Goal: Transaction & Acquisition: Purchase product/service

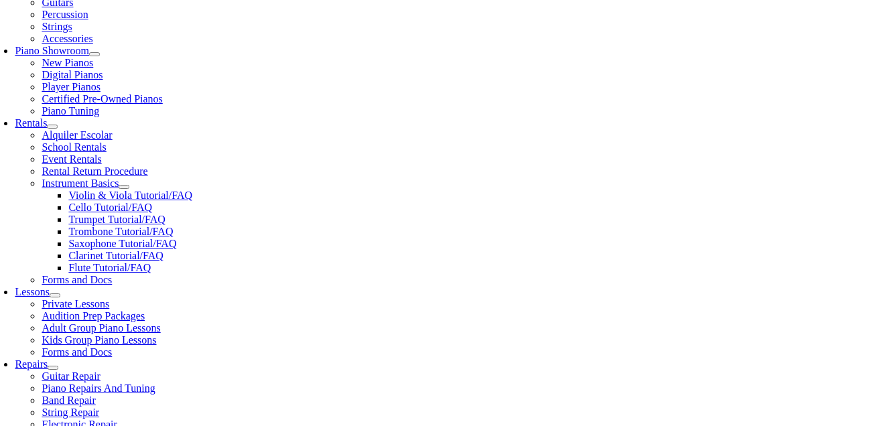
scroll to position [388, 0]
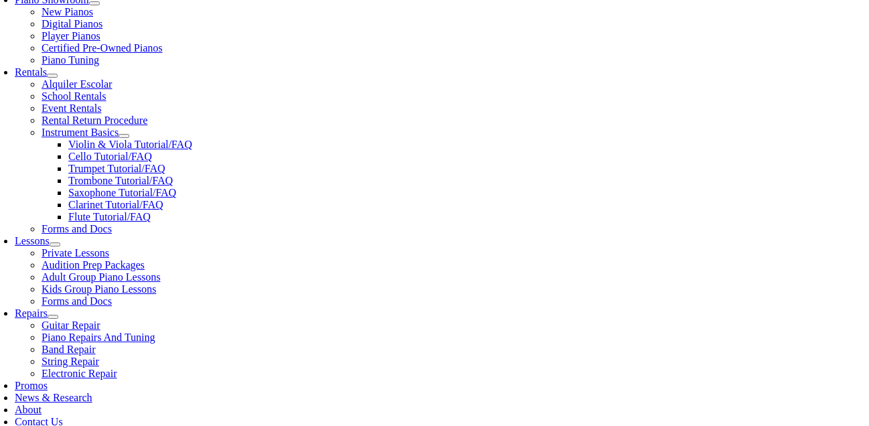
scroll to position [461, 0]
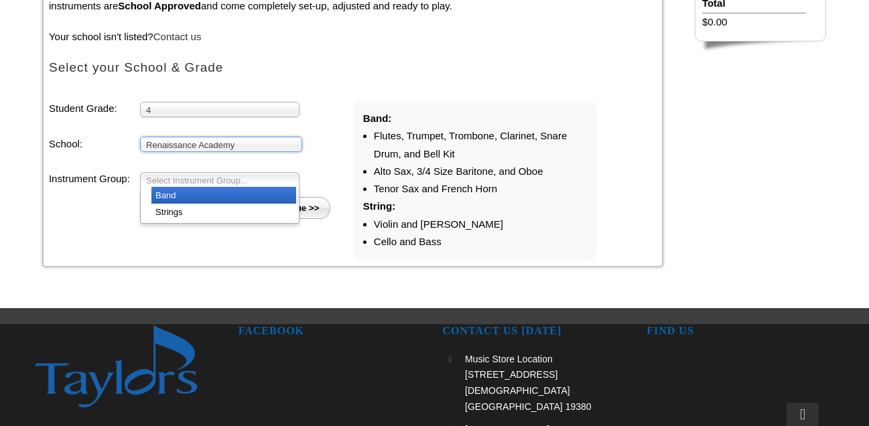
click at [249, 183] on span "Select Instrument Group..." at bounding box center [213, 181] width 135 height 16
click at [247, 195] on li "Band" at bounding box center [223, 195] width 145 height 17
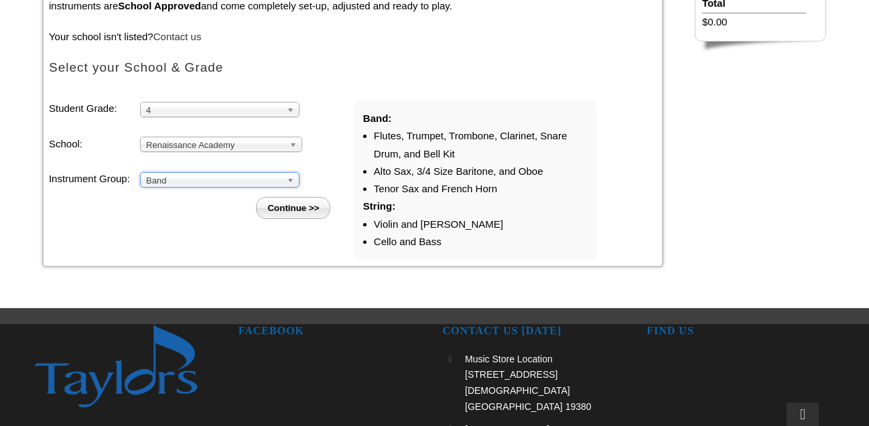
click at [303, 208] on input "Continue >>" at bounding box center [293, 208] width 74 height 22
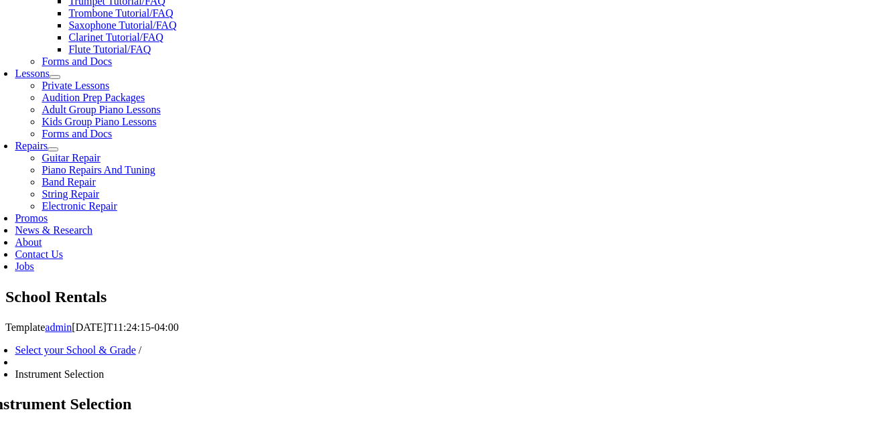
scroll to position [650, 0]
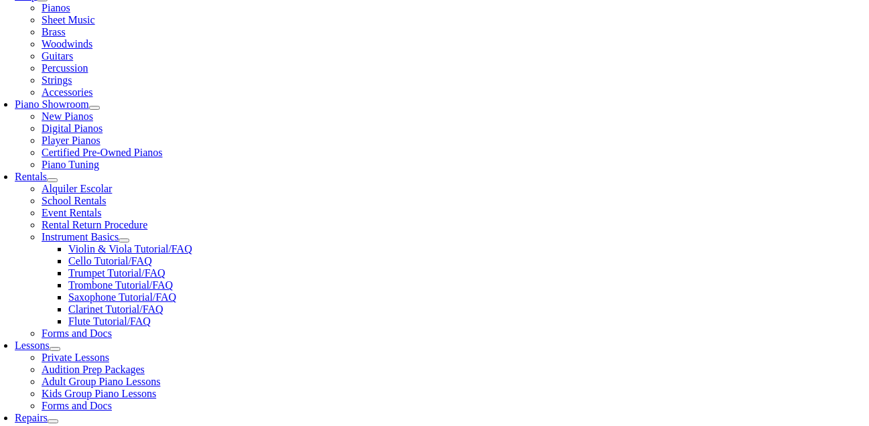
scroll to position [316, 0]
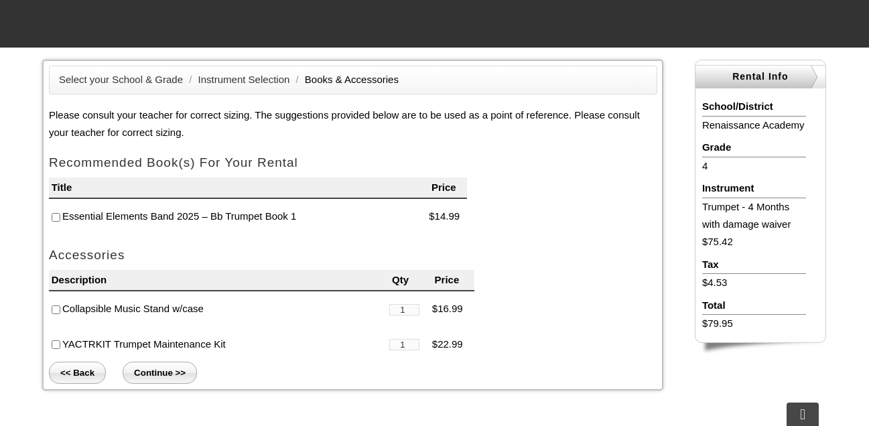
click at [56, 217] on input"] "checkbox" at bounding box center [56, 217] width 9 height 9
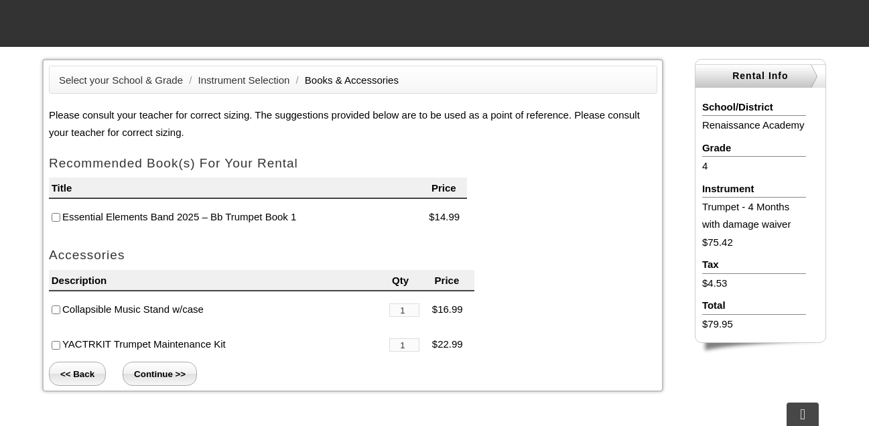
checkbox input"] "true"
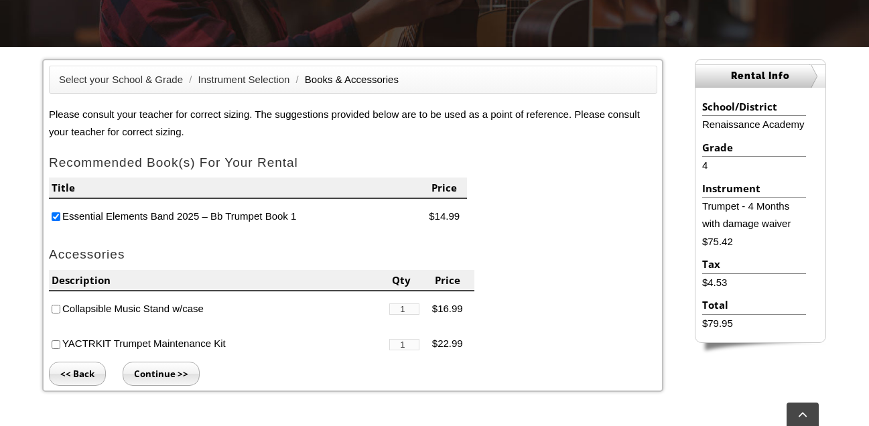
click at [55, 344] on input"] "checkbox" at bounding box center [56, 345] width 9 height 9
checkbox input"] "true"
click at [155, 373] on input "Continue >>" at bounding box center [161, 374] width 77 height 24
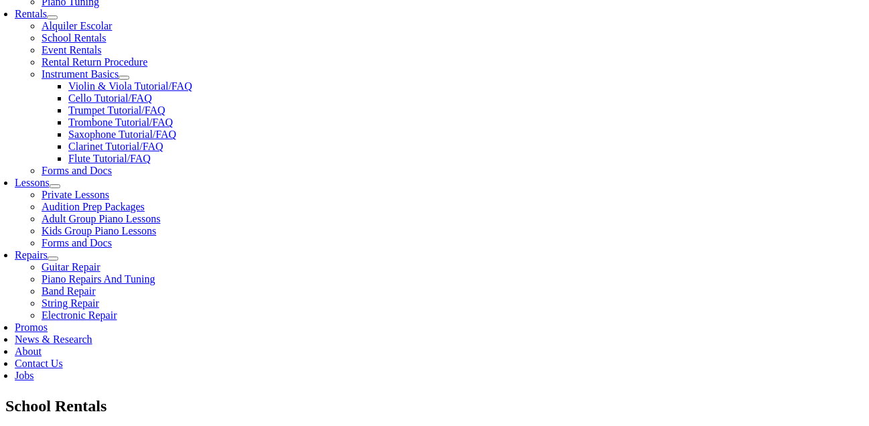
scroll to position [492, 0]
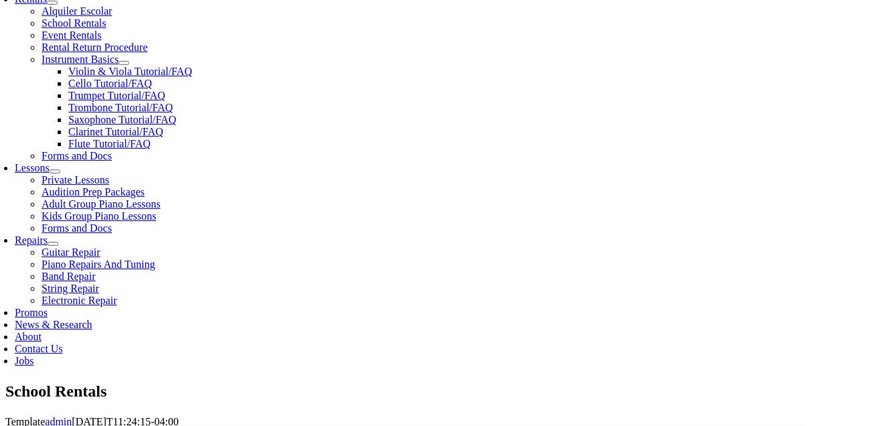
type input "1"
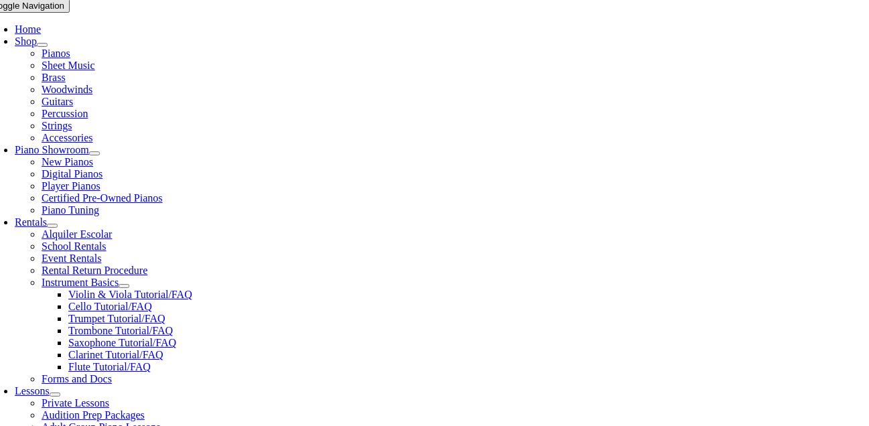
scroll to position [267, 0]
type input "Colton"
type input "Spence"
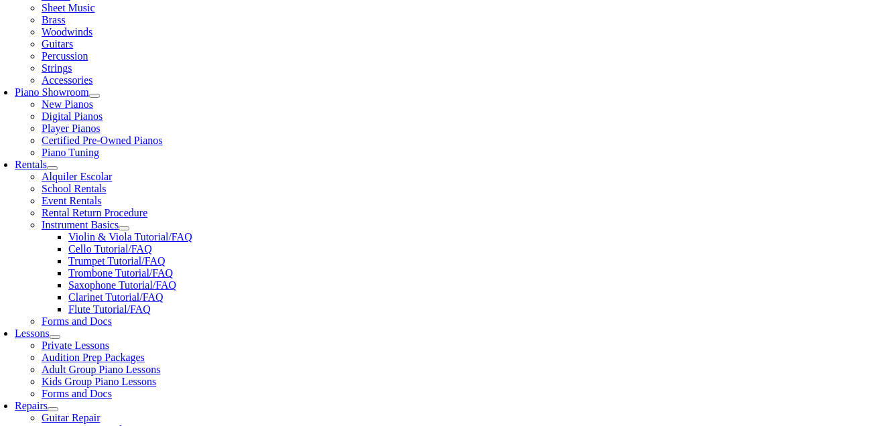
scroll to position [436, 0]
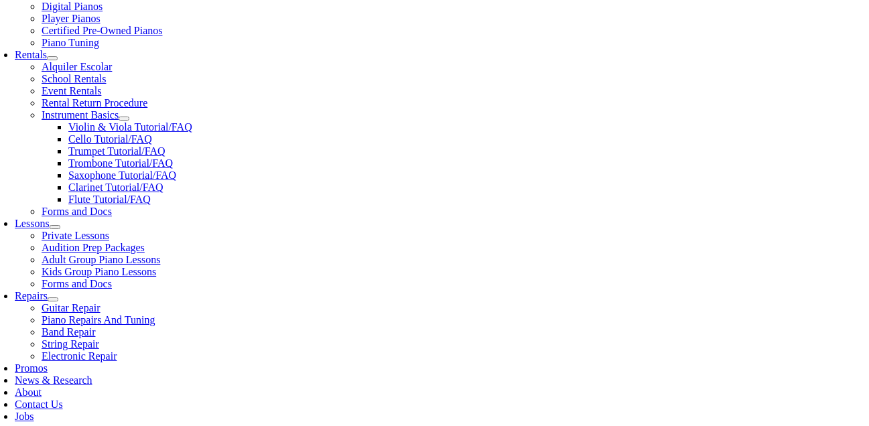
type input "Shaun Spence"
type input "48475536"
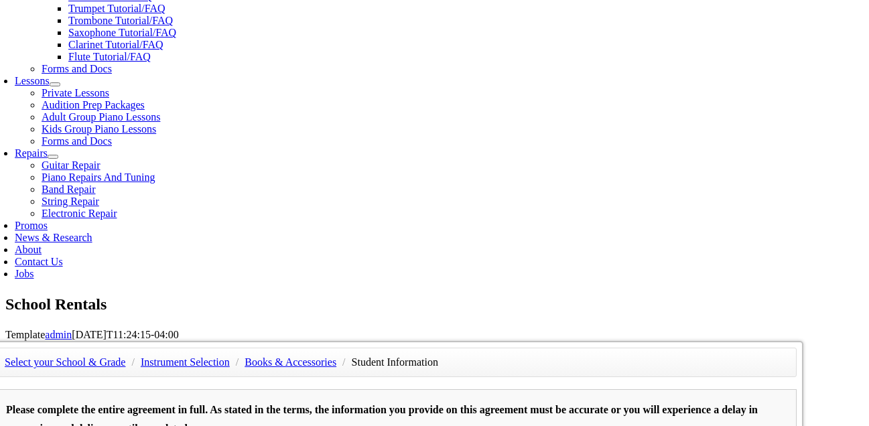
scroll to position [585, 0]
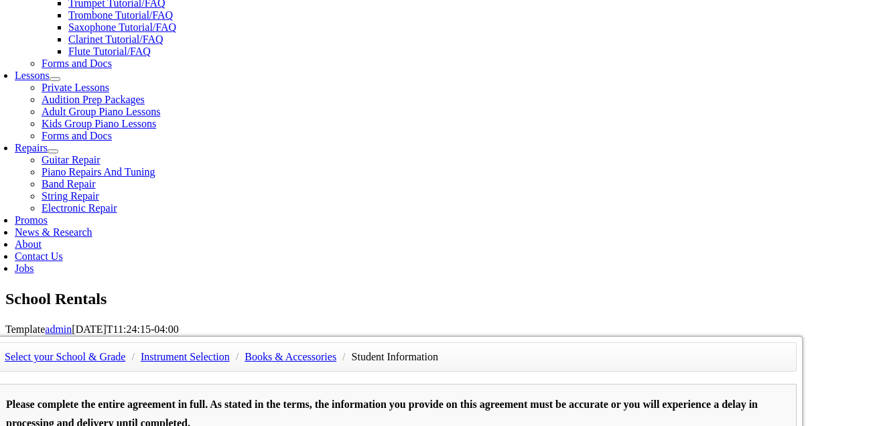
type input "Andrea Spence"
type input "7174244344"
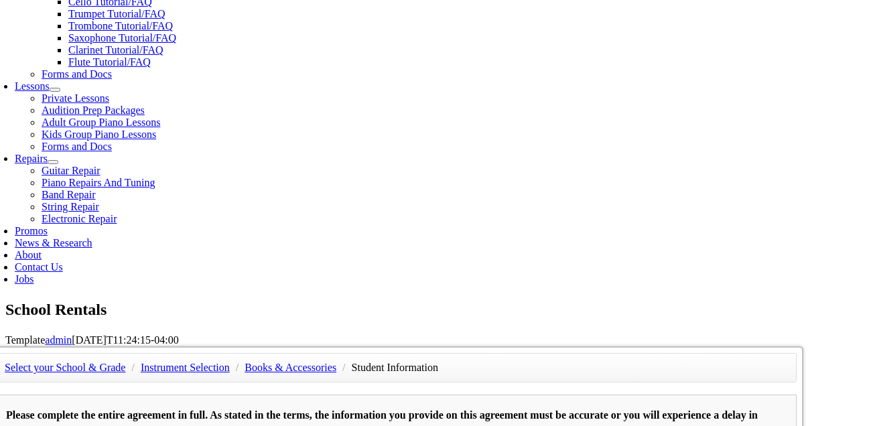
scroll to position [570, 0]
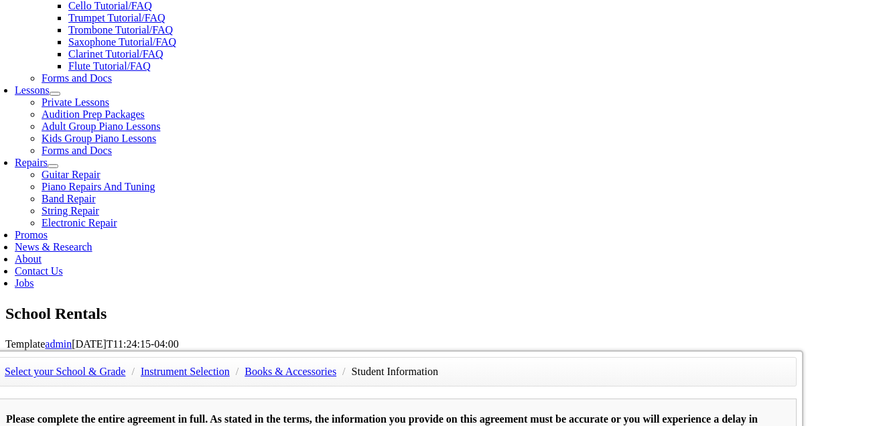
type input "Self-Employed"
type input "05/27/1985"
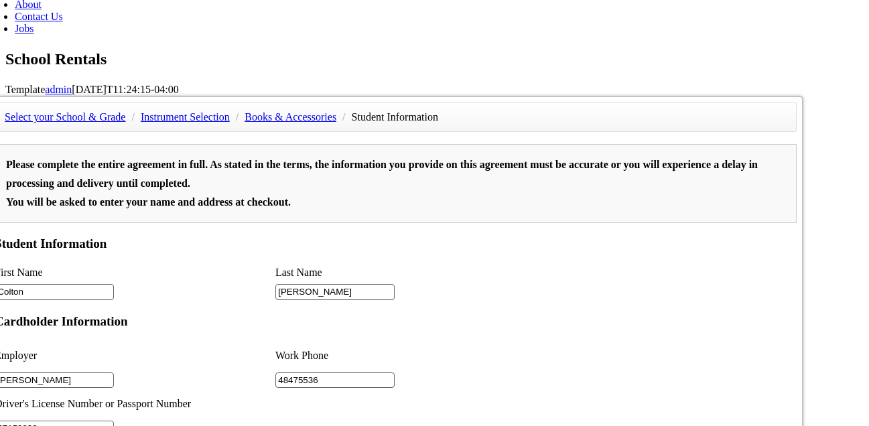
scroll to position [174, 0]
type input "27158833"
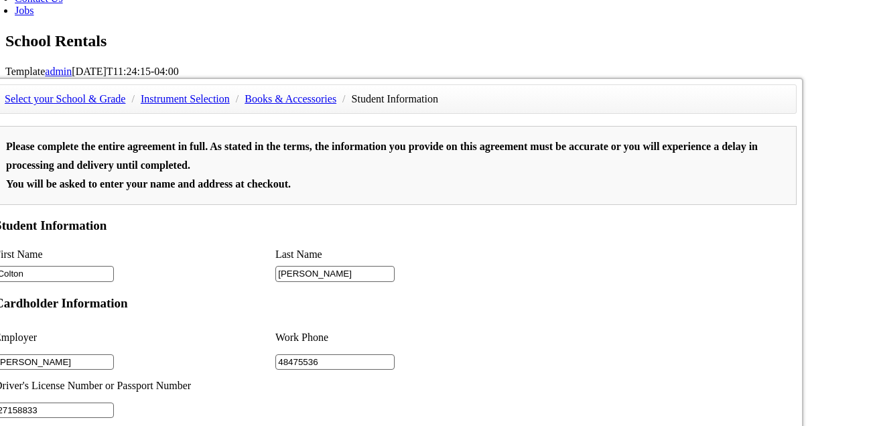
scroll to position [109, 0]
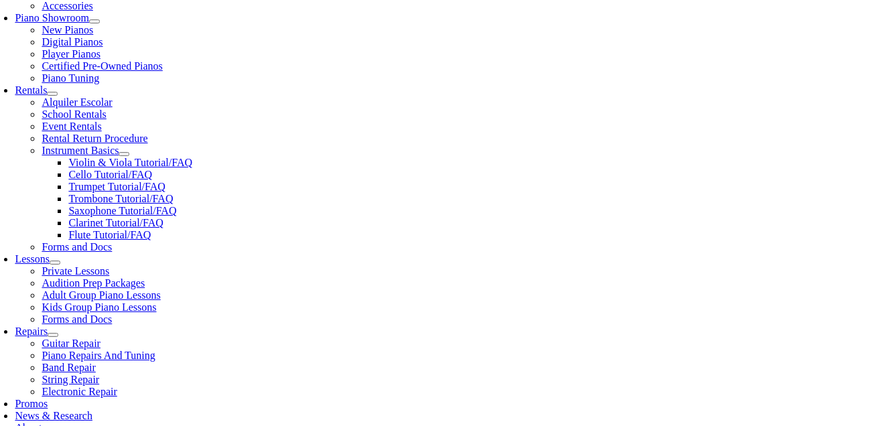
scroll to position [402, 0]
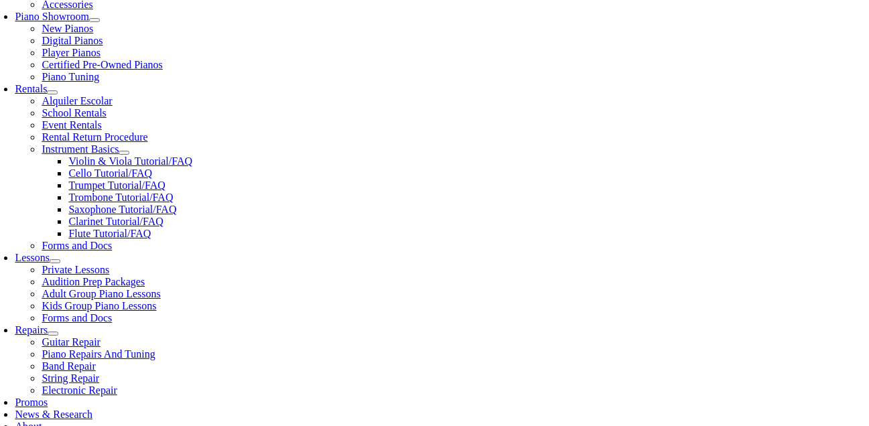
select select "PA"
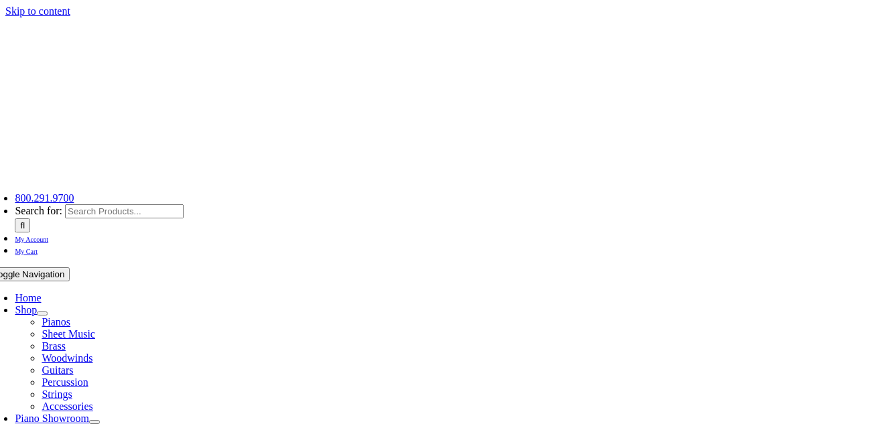
select select "PA"
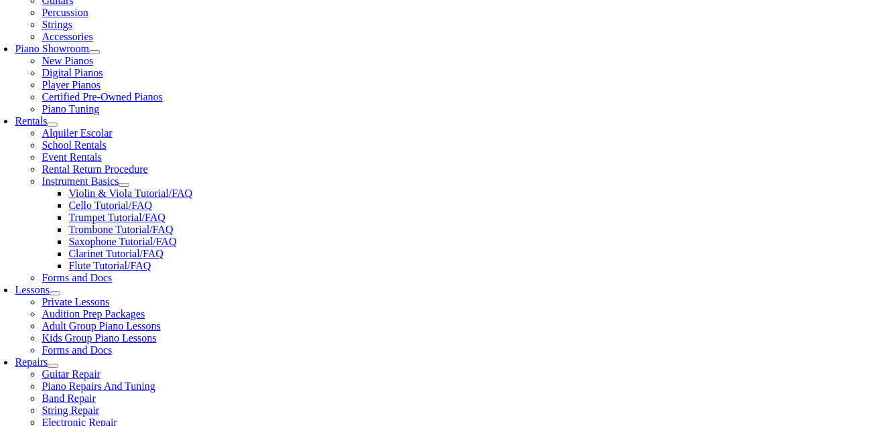
scroll to position [520, 0]
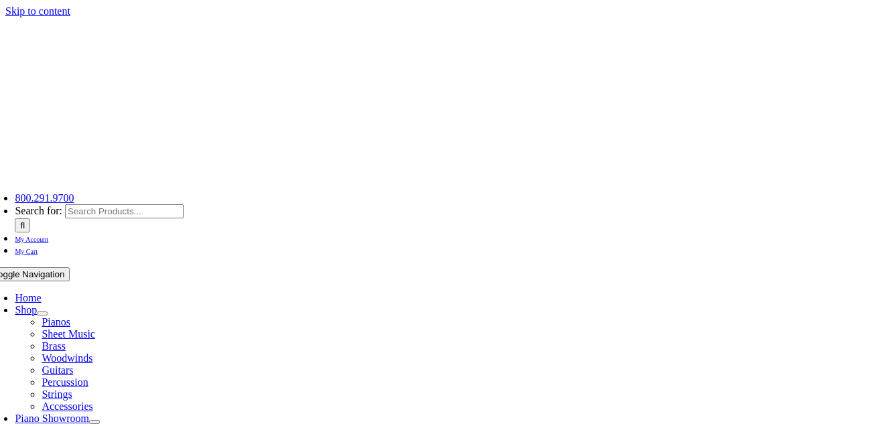
select select "PA"
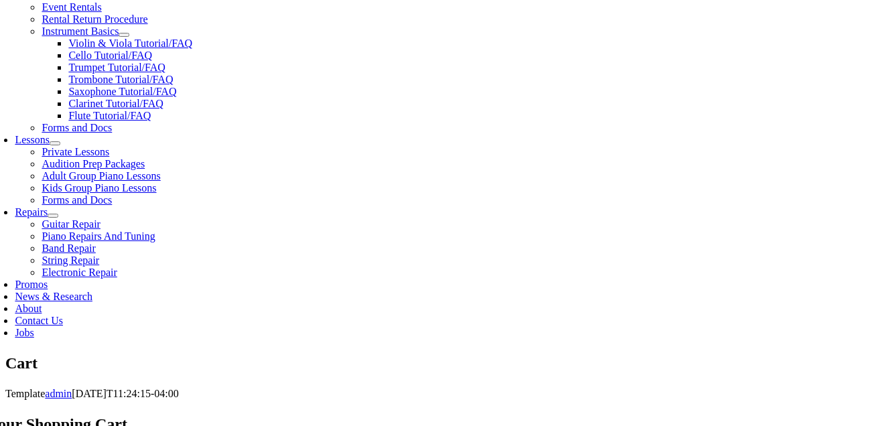
scroll to position [522, 0]
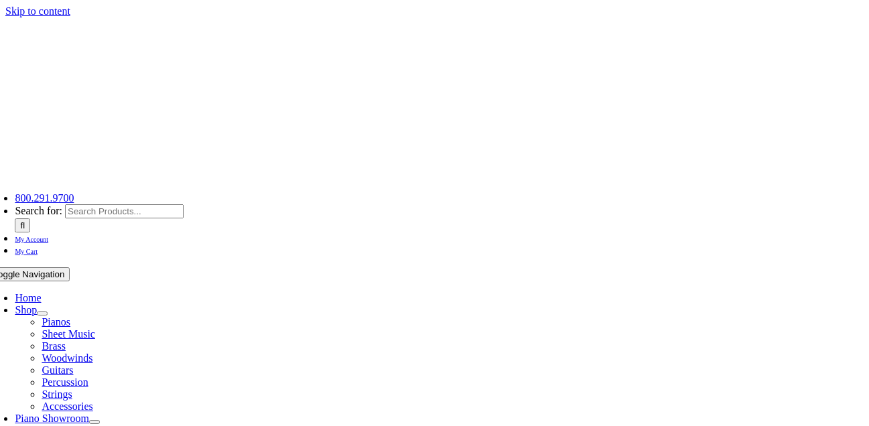
scroll to position [239, 0]
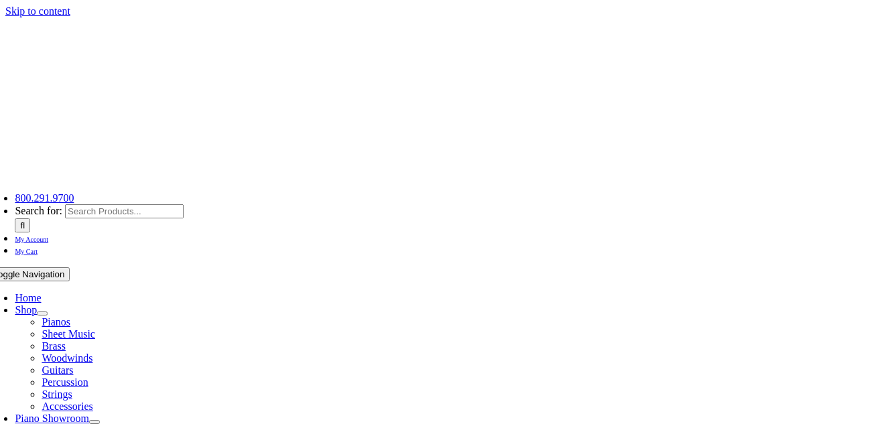
select select "PA"
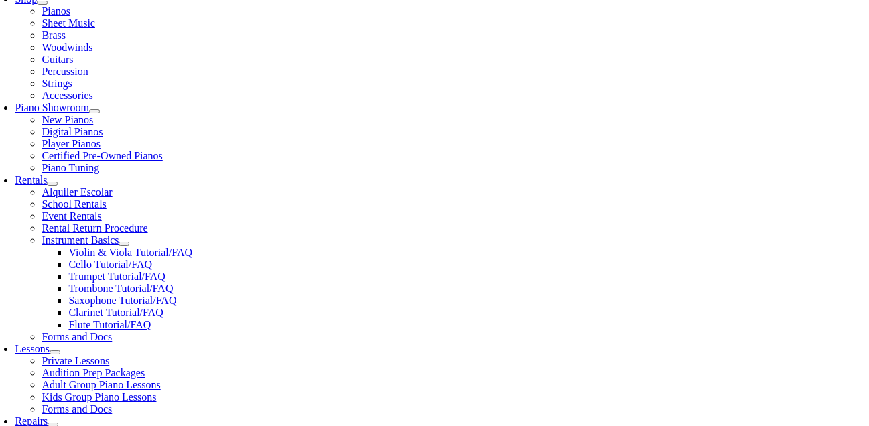
scroll to position [312, 0]
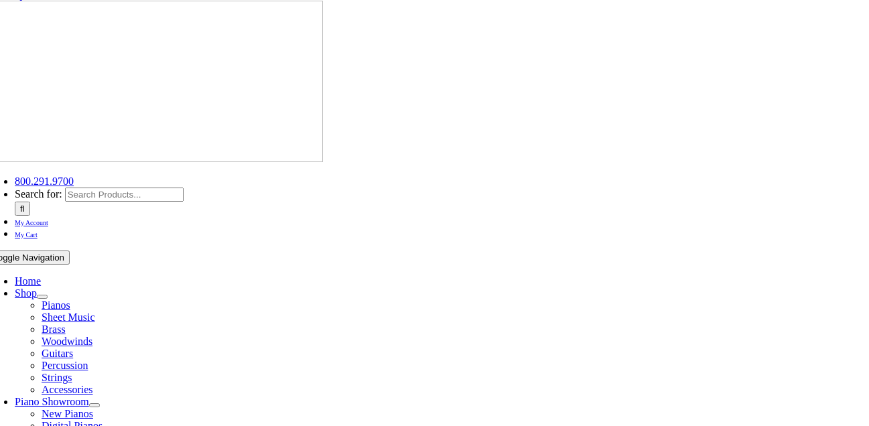
scroll to position [0, 0]
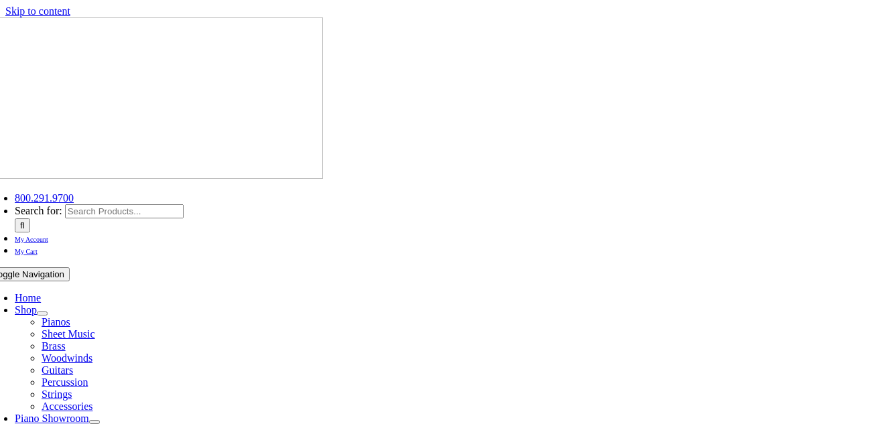
click at [48, 236] on span "My Account" at bounding box center [32, 239] width 34 height 7
select select "PA"
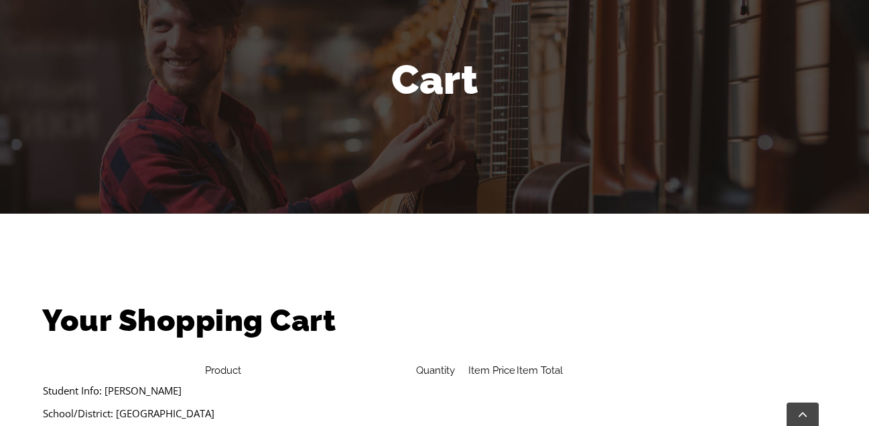
scroll to position [201, 0]
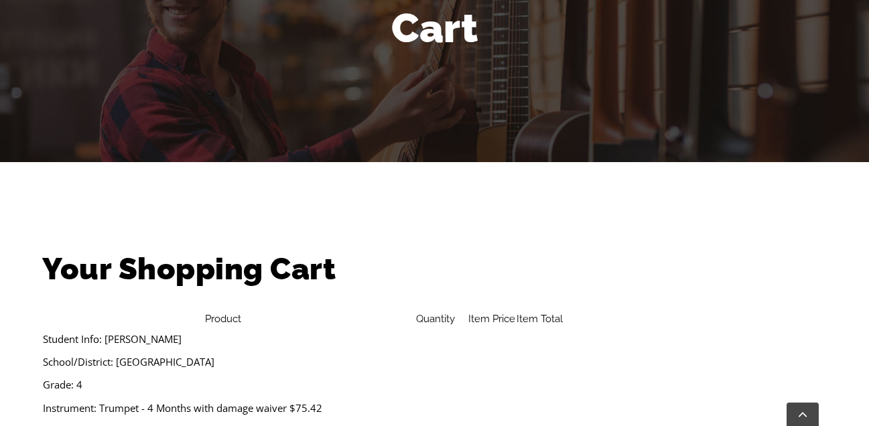
drag, startPoint x: 590, startPoint y: 369, endPoint x: 601, endPoint y: 367, distance: 10.9
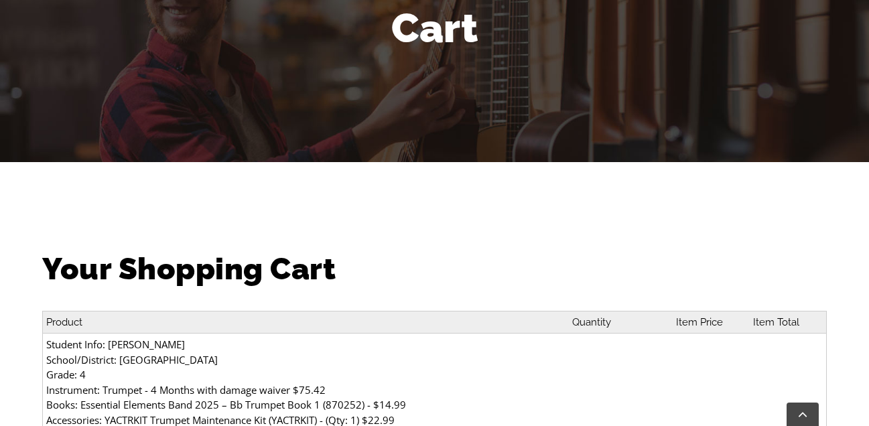
click at [601, 367] on td "1" at bounding box center [618, 368] width 102 height 219
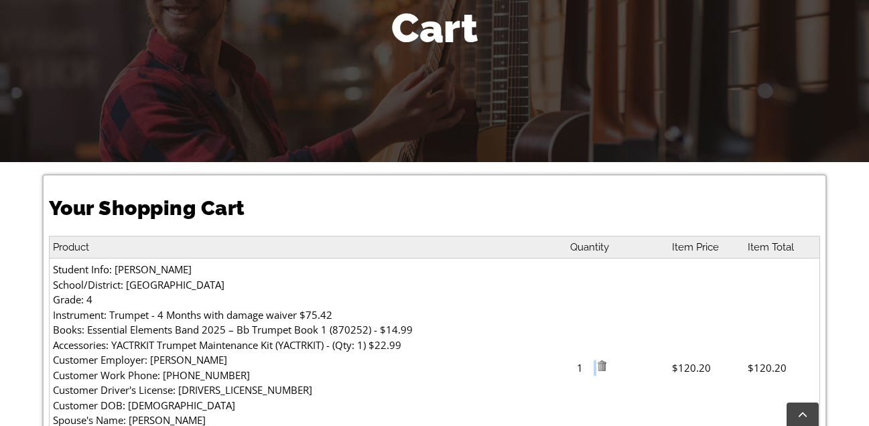
click at [601, 367] on img at bounding box center [602, 366] width 11 height 11
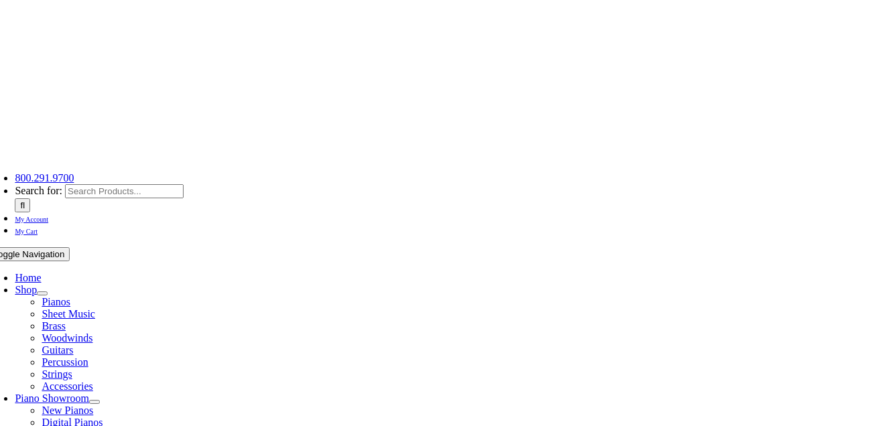
scroll to position [253, 0]
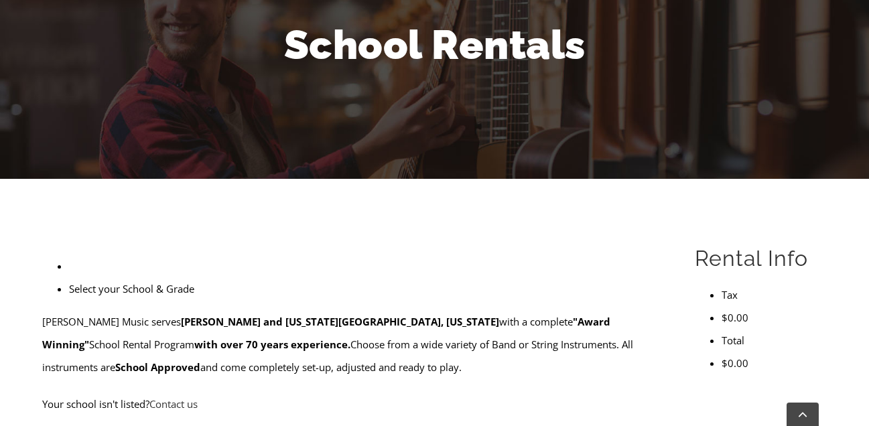
scroll to position [366, 0]
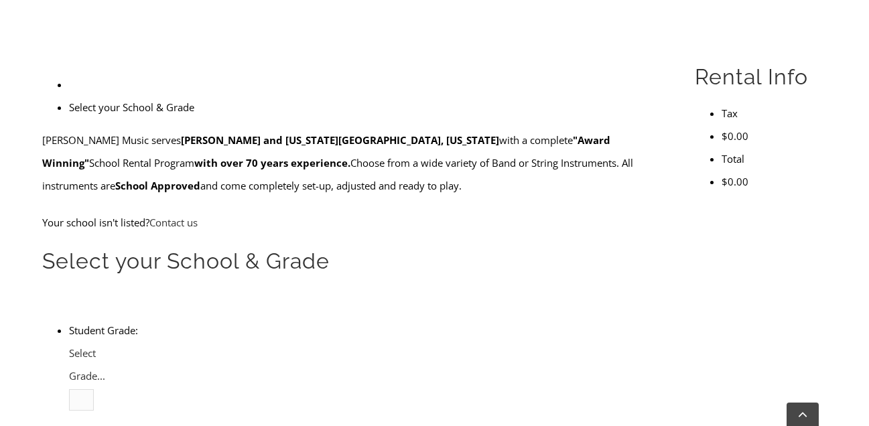
click at [105, 347] on span "Select Grade..." at bounding box center [87, 365] width 36 height 36
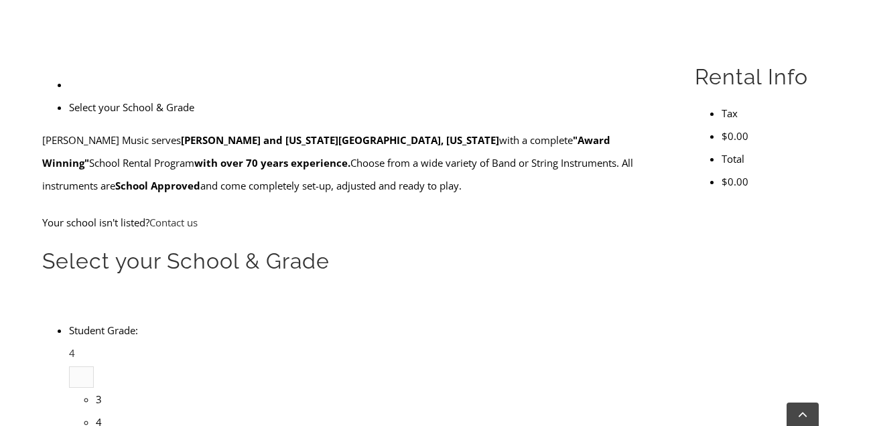
type input "ren"
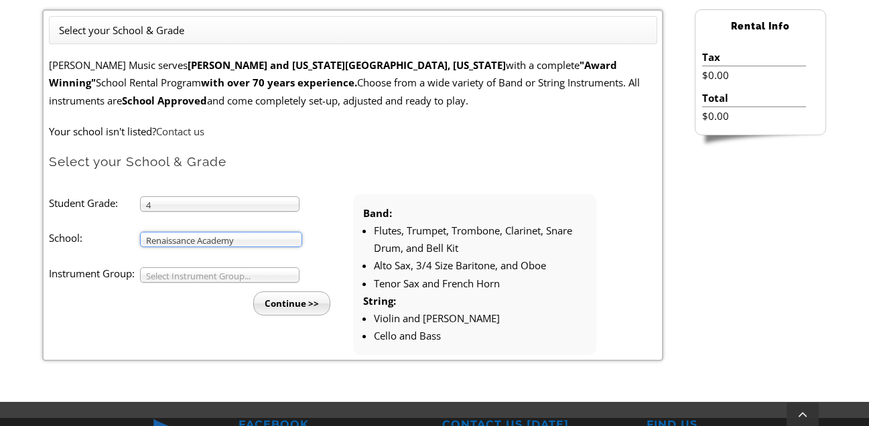
click at [227, 283] on li "Continue >>" at bounding box center [207, 299] width 294 height 33
click at [227, 280] on span "Select Instrument Group..." at bounding box center [213, 276] width 135 height 16
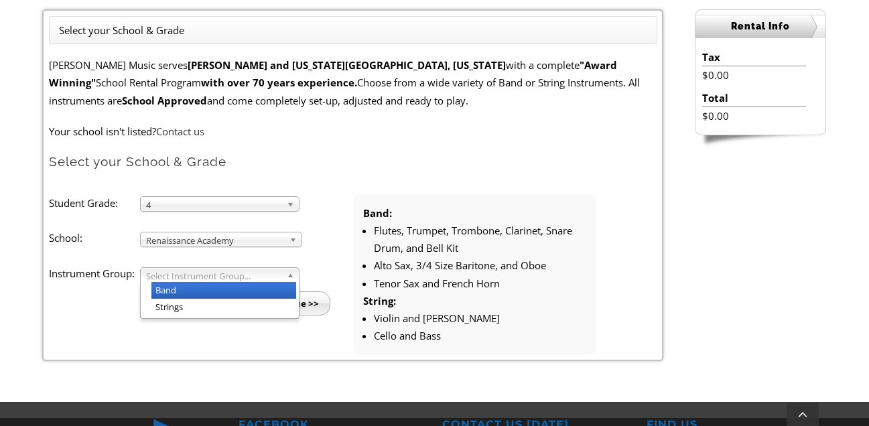
click at [212, 294] on li "Band" at bounding box center [223, 290] width 145 height 17
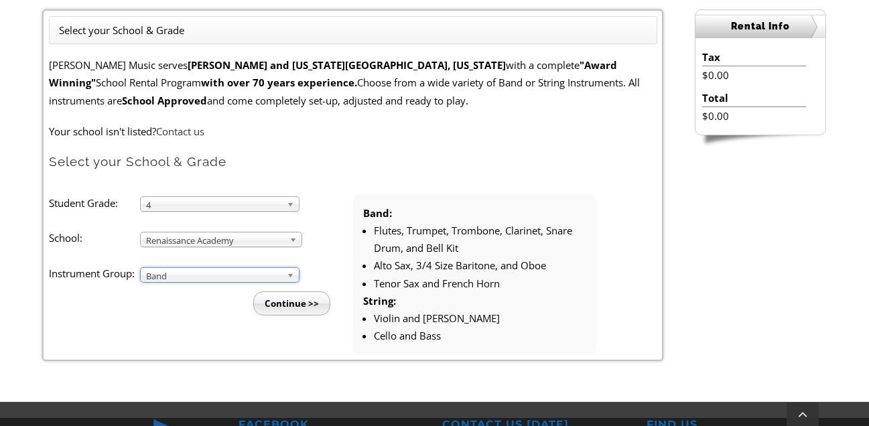
click at [296, 298] on input "Continue >>" at bounding box center [291, 304] width 77 height 24
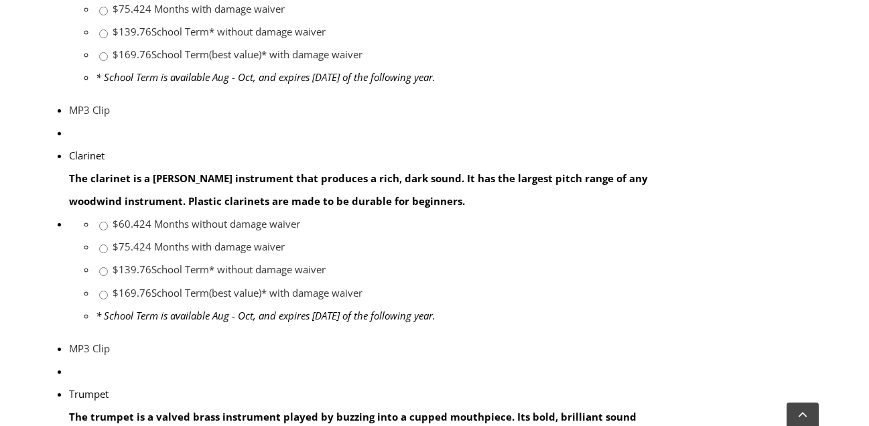
scroll to position [794, 0]
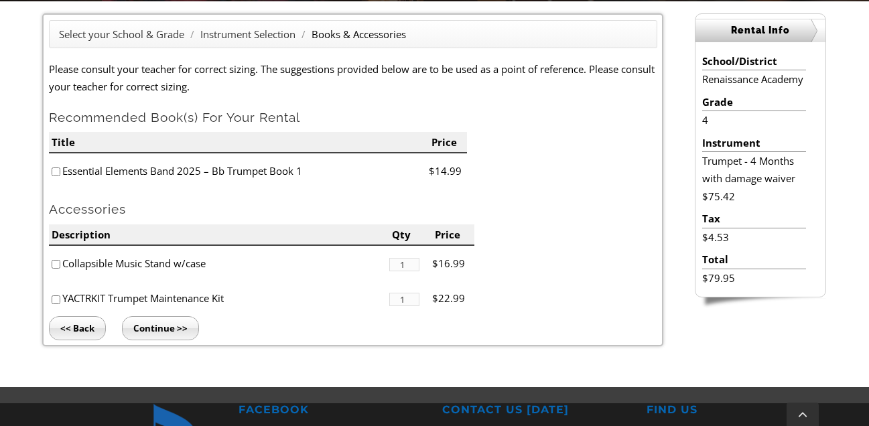
scroll to position [389, 0]
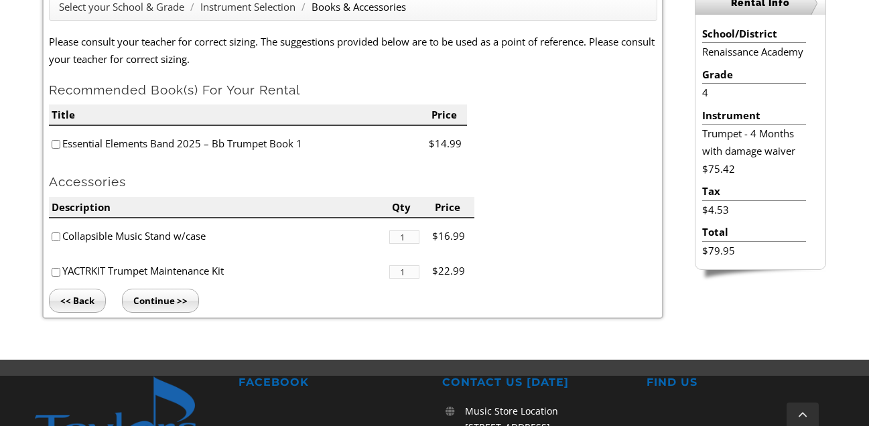
click at [54, 141] on input"] "checkbox" at bounding box center [56, 144] width 9 height 9
checkbox input"] "true"
click at [54, 273] on input"] "checkbox" at bounding box center [56, 272] width 9 height 9
checkbox input"] "true"
click at [56, 235] on input"] "checkbox" at bounding box center [56, 237] width 9 height 9
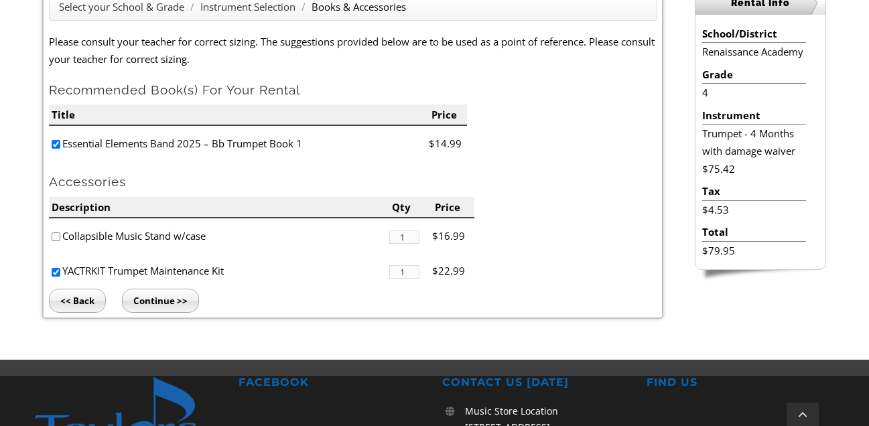
checkbox input"] "true"
click at [154, 295] on input "Continue >>" at bounding box center [160, 301] width 77 height 24
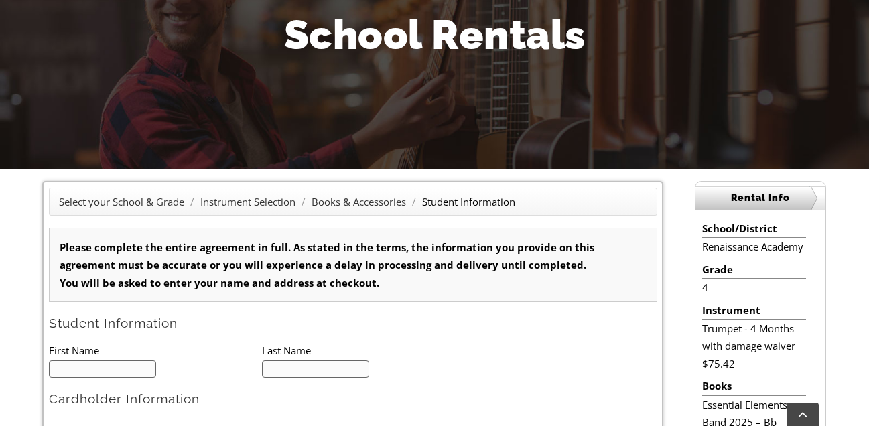
type input "1"
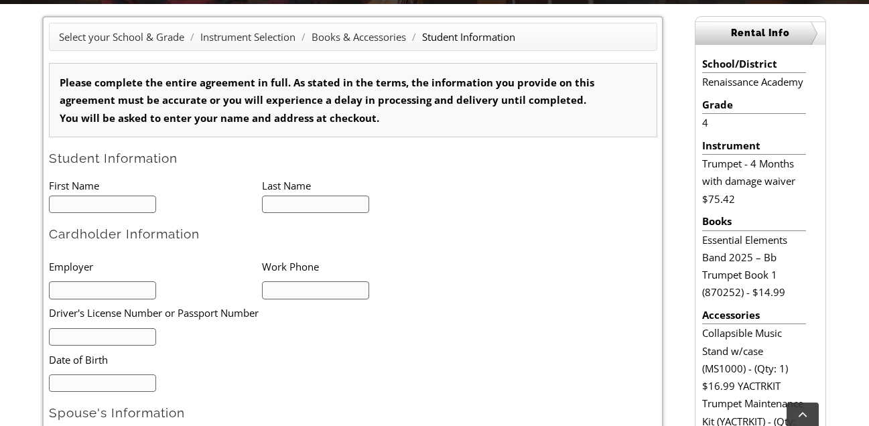
scroll to position [362, 0]
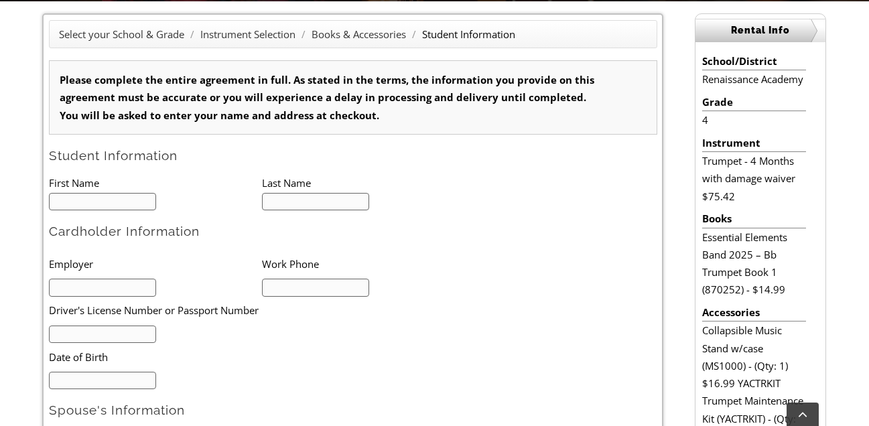
click at [108, 186] on li "First Name" at bounding box center [155, 182] width 213 height 17
click at [98, 196] on input "text" at bounding box center [103, 202] width 108 height 18
type input "Colton"
type input "[PERSON_NAME]"
type input "[GEOGRAPHIC_DATA][PERSON_NAME]"
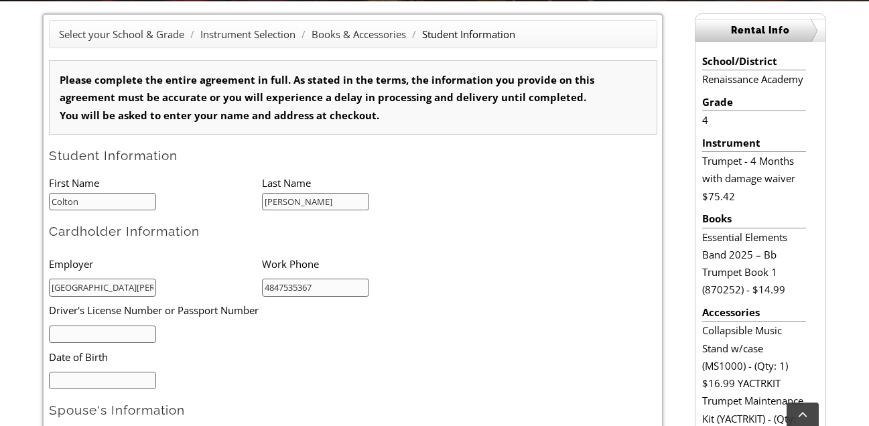
type input "4847535367"
type input "27158833"
type input "[DATE]"
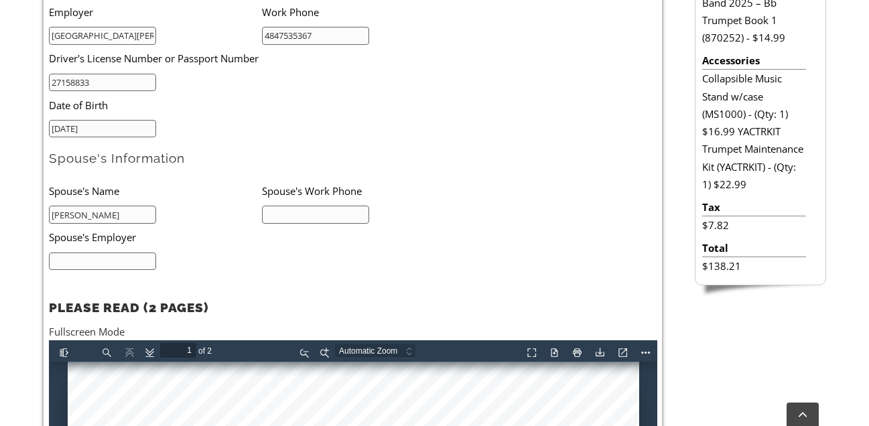
type input "[PERSON_NAME]"
type input "7174244344"
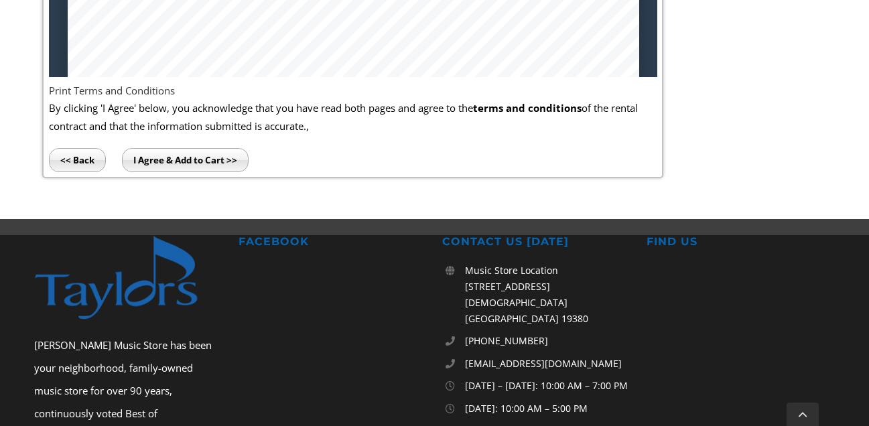
scroll to position [1053, 0]
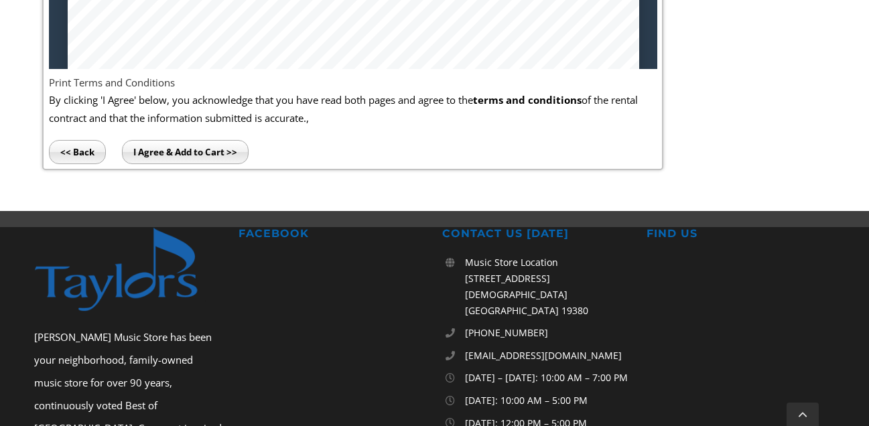
type input "Self-Employed"
click at [221, 160] on input "I Agree & Add to Cart >>" at bounding box center [185, 152] width 127 height 24
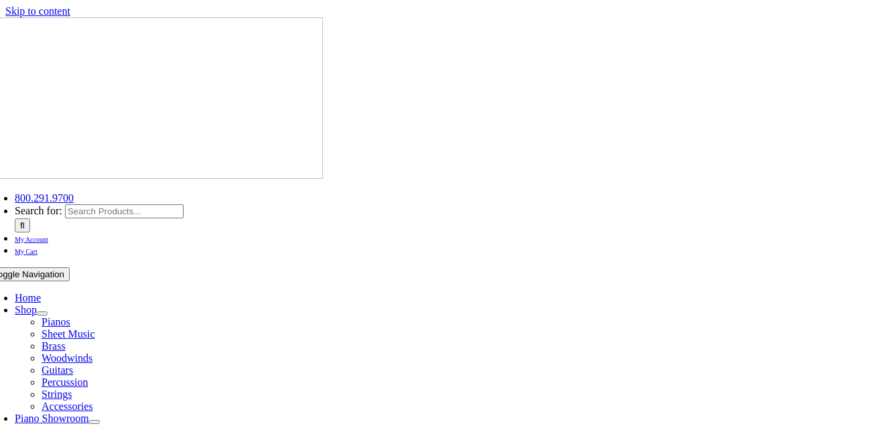
select select "PA"
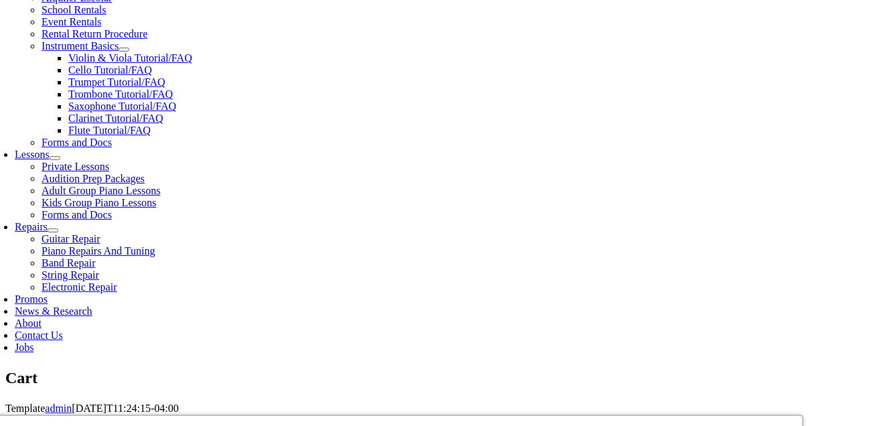
scroll to position [526, 0]
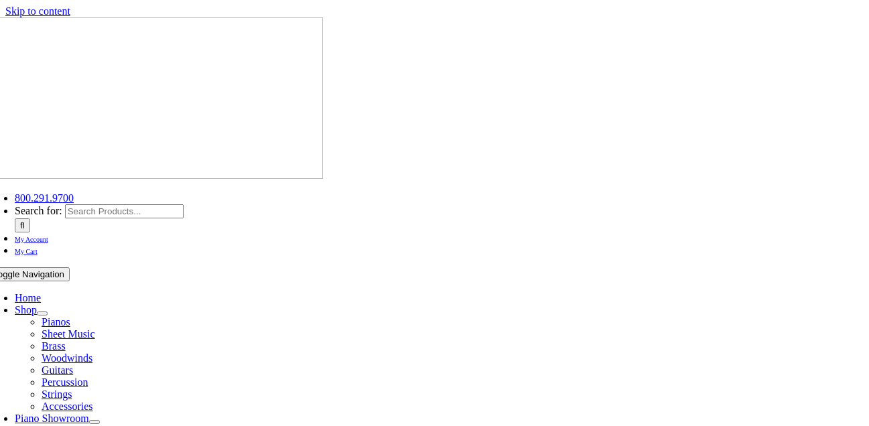
select select
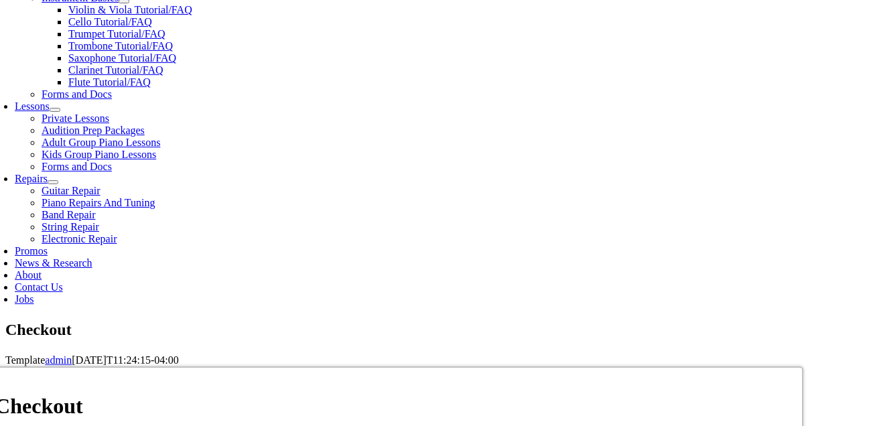
scroll to position [557, 0]
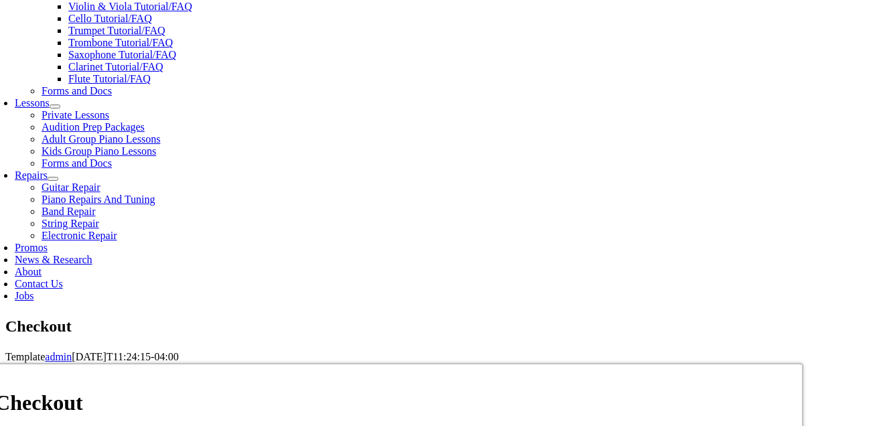
type input "[PERSON_NAME]"
type input "[STREET_ADDRESS]"
type input "[GEOGRAPHIC_DATA]"
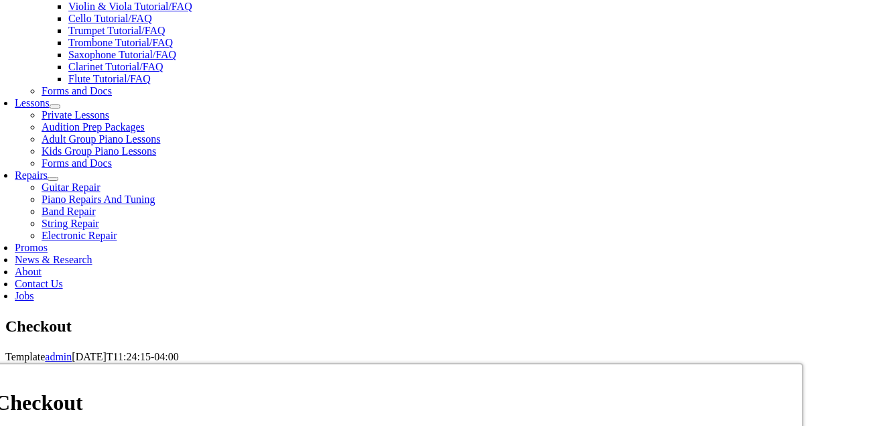
select select "PA"
type input "19475"
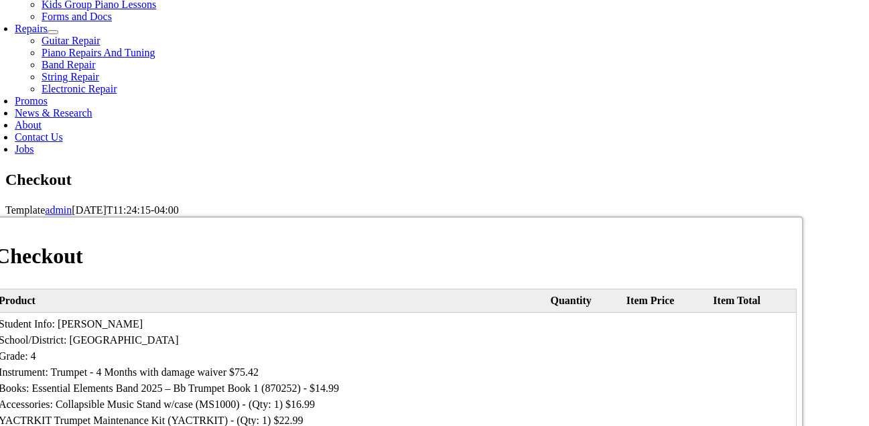
scroll to position [704, 0]
select select "amex"
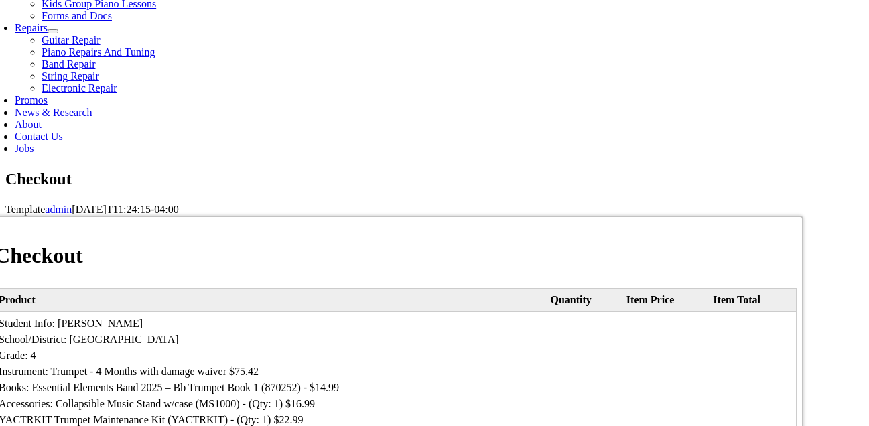
type input "[CREDIT_CARD_NUMBER]"
select select "07"
select select "2030"
type input "0915"
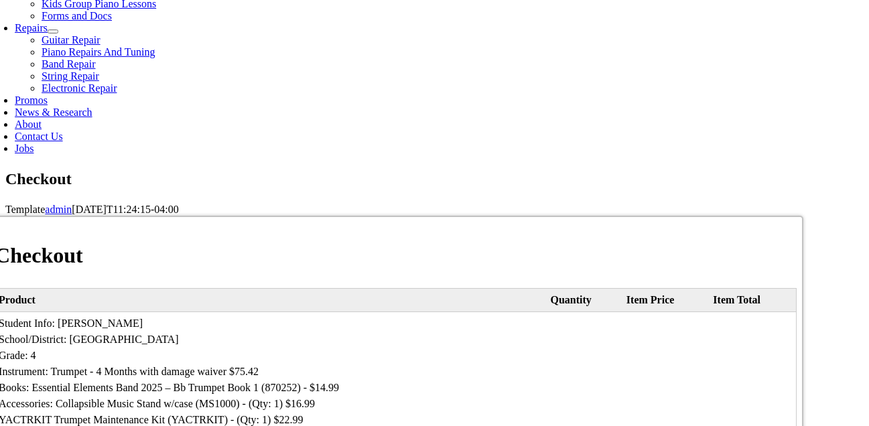
type input "4847535367"
type input "[EMAIL_ADDRESS][DOMAIN_NAME]"
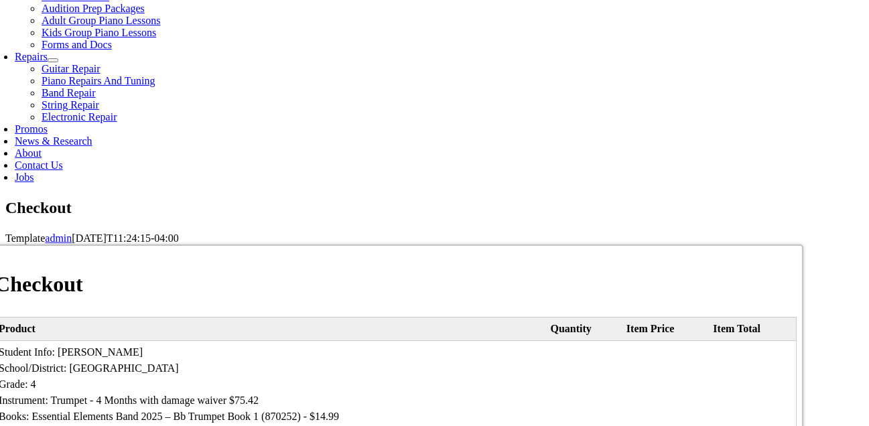
scroll to position [729, 0]
